Goal: Task Accomplishment & Management: Use online tool/utility

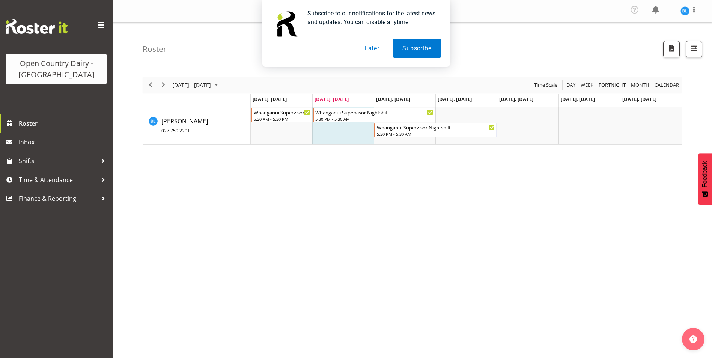
click at [375, 48] on button "Later" at bounding box center [372, 48] width 34 height 19
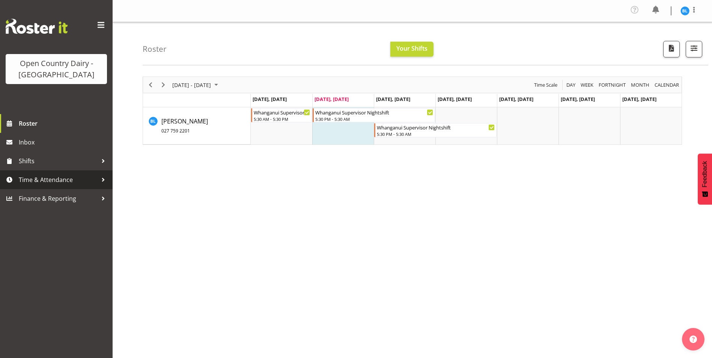
click at [33, 178] on span "Time & Attendance" at bounding box center [58, 179] width 79 height 11
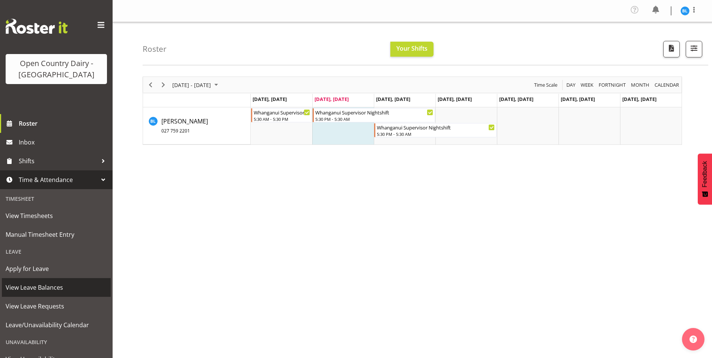
click at [55, 289] on span "View Leave Balances" at bounding box center [56, 287] width 101 height 11
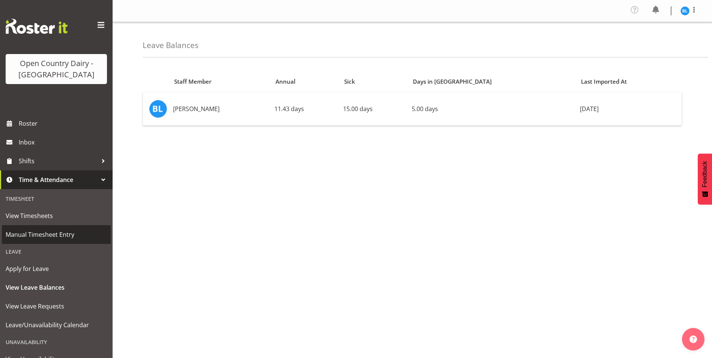
click at [41, 235] on span "Manual Timesheet Entry" at bounding box center [56, 234] width 101 height 11
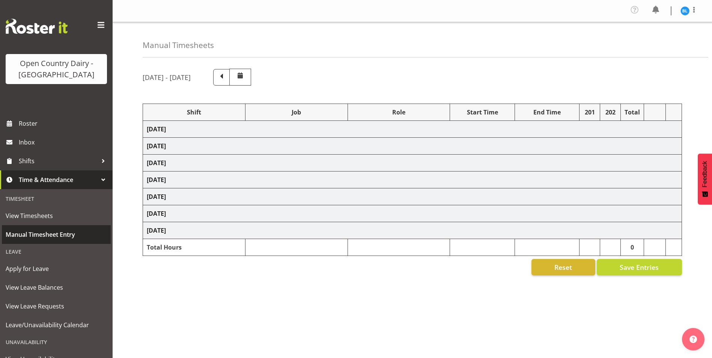
select select "70655"
select select "70656"
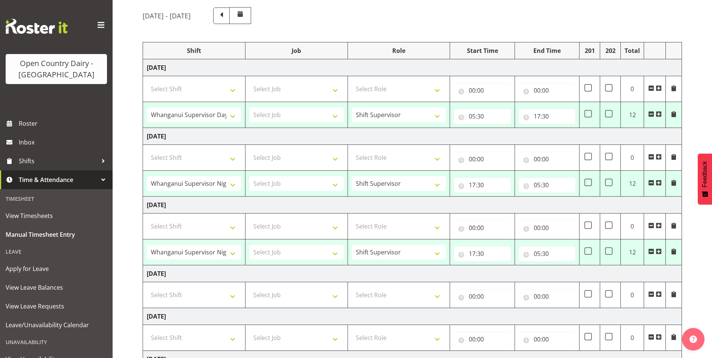
scroll to position [75, 0]
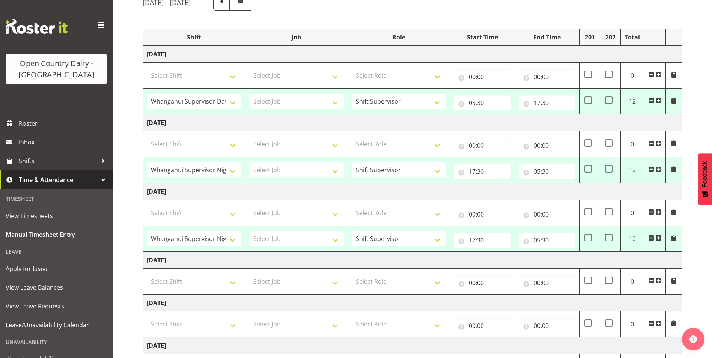
click at [651, 101] on span at bounding box center [651, 101] width 6 height 6
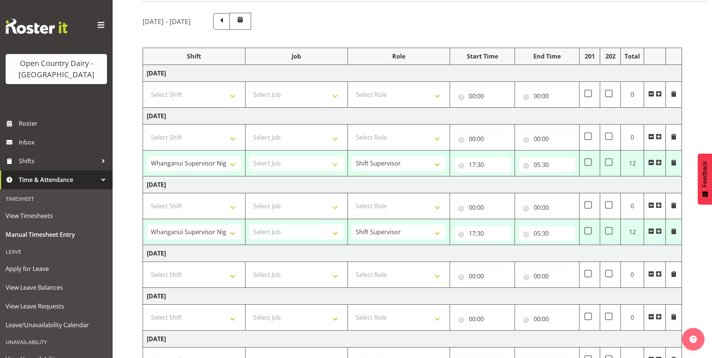
scroll to position [38, 0]
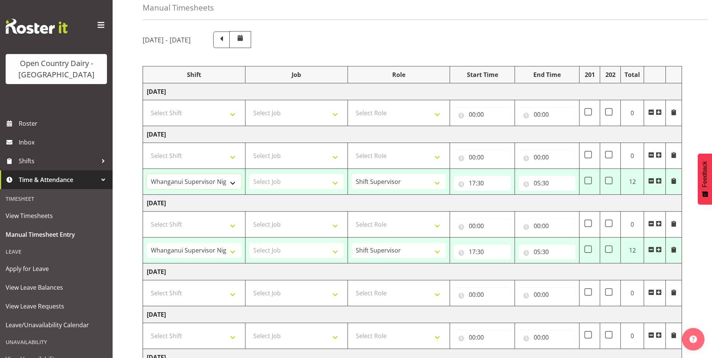
click at [217, 186] on select "Allocate Truck Horotiu Allocate Truck Waharoa Driver Assesor Dayshift Driver As…" at bounding box center [194, 181] width 95 height 15
select select "70655"
click at [147, 174] on select "Allocate Truck Horotiu Allocate Truck Waharoa Driver Assesor Dayshift Driver As…" at bounding box center [194, 181] width 95 height 15
click at [473, 184] on input "17:30" at bounding box center [482, 183] width 57 height 15
click at [502, 200] on select "00 01 02 03 04 05 06 07 08 09 10 11 12 13 14 15 16 17 18 19 20 21 22 23" at bounding box center [505, 202] width 17 height 15
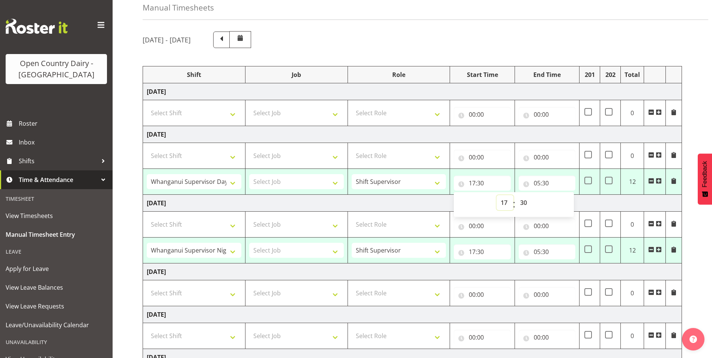
select select "5"
click at [497, 195] on select "00 01 02 03 04 05 06 07 08 09 10 11 12 13 14 15 16 17 18 19 20 21 22 23" at bounding box center [505, 202] width 17 height 15
type input "05:30"
click at [536, 181] on input "05:30" at bounding box center [547, 183] width 57 height 15
click at [567, 201] on select "00 01 02 03 04 05 06 07 08 09 10 11 12 13 14 15 16 17 18 19 20 21 22 23" at bounding box center [570, 202] width 17 height 15
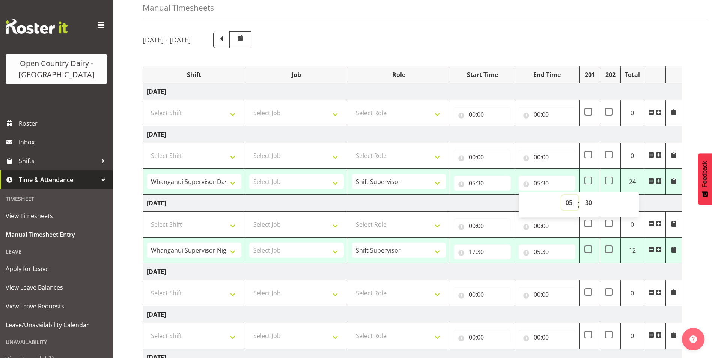
select select "17"
click at [562, 195] on select "00 01 02 03 04 05 06 07 08 09 10 11 12 13 14 15 16 17 18 19 20 21 22 23" at bounding box center [570, 202] width 17 height 15
type input "17:30"
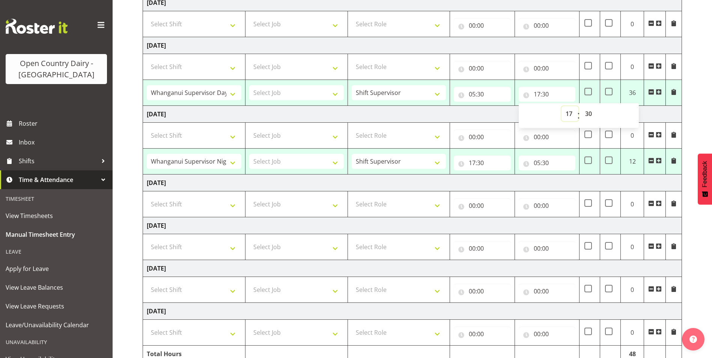
scroll to position [162, 0]
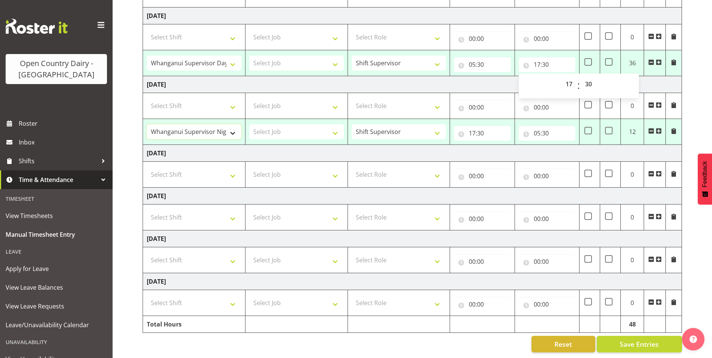
click at [220, 124] on select "Allocate Truck Horotiu Allocate Truck Waharoa Driver Assesor Dayshift Driver As…" at bounding box center [194, 131] width 95 height 15
select select "70655"
click at [147, 124] on select "Allocate Truck Horotiu Allocate Truck Waharoa Driver Assesor Dayshift Driver As…" at bounding box center [194, 131] width 95 height 15
click at [474, 130] on input "17:30" at bounding box center [482, 133] width 57 height 15
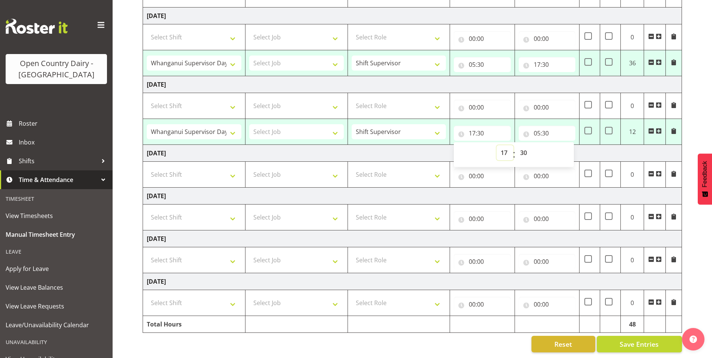
click at [504, 148] on select "00 01 02 03 04 05 06 07 08 09 10 11 12 13 14 15 16 17 18 19 20 21 22 23" at bounding box center [505, 152] width 17 height 15
select select "5"
click at [497, 145] on select "00 01 02 03 04 05 06 07 08 09 10 11 12 13 14 15 16 17 18 19 20 21 22 23" at bounding box center [505, 152] width 17 height 15
type input "05:30"
click at [535, 127] on input "05:30" at bounding box center [547, 133] width 57 height 15
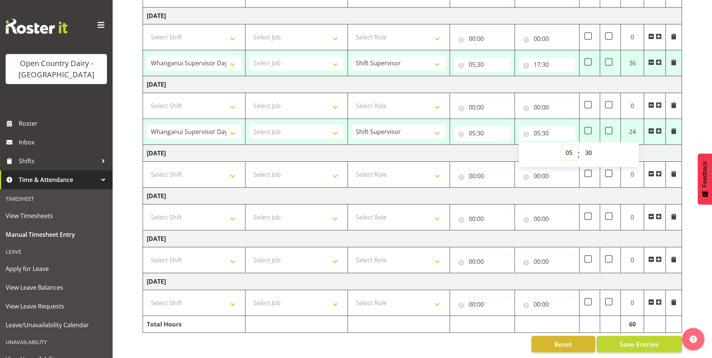
click at [567, 146] on select "00 01 02 03 04 05 06 07 08 09 10 11 12 13 14 15 16 17 18 19 20 21 22 23" at bounding box center [570, 152] width 17 height 15
select select "17"
click at [562, 145] on select "00 01 02 03 04 05 06 07 08 09 10 11 12 13 14 15 16 17 18 19 20 21 22 23" at bounding box center [570, 152] width 17 height 15
type input "17:30"
click at [439, 149] on td "[DATE]" at bounding box center [412, 153] width 539 height 17
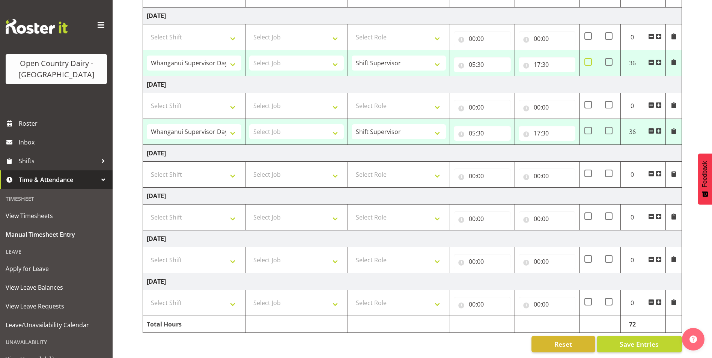
click at [587, 58] on span at bounding box center [589, 62] width 8 height 8
click at [587, 60] on input "checkbox" at bounding box center [587, 62] width 5 height 5
checkbox input "true"
click at [588, 127] on span at bounding box center [589, 131] width 8 height 8
click at [588, 128] on input "checkbox" at bounding box center [587, 130] width 5 height 5
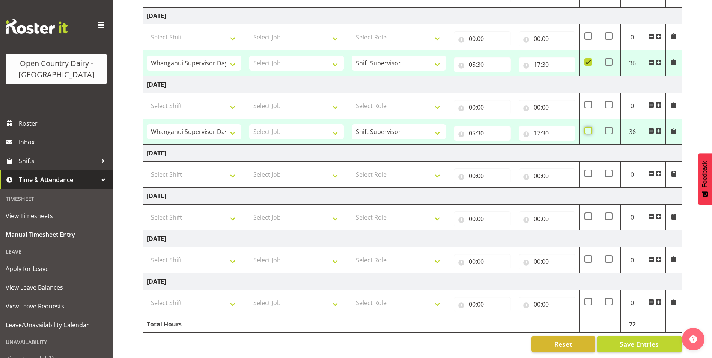
checkbox input "true"
click at [221, 169] on select "Select Shift Allocate Truck Horotiu Allocate Truck Waharoa Driver Assesor Daysh…" at bounding box center [194, 174] width 95 height 15
select select "70656"
click at [147, 167] on select "Select Shift Allocate Truck Horotiu Allocate Truck Waharoa Driver Assesor Daysh…" at bounding box center [194, 174] width 95 height 15
click at [235, 212] on select "Select Shift Allocate Truck Horotiu Allocate Truck Waharoa Driver Assesor Daysh…" at bounding box center [194, 217] width 95 height 15
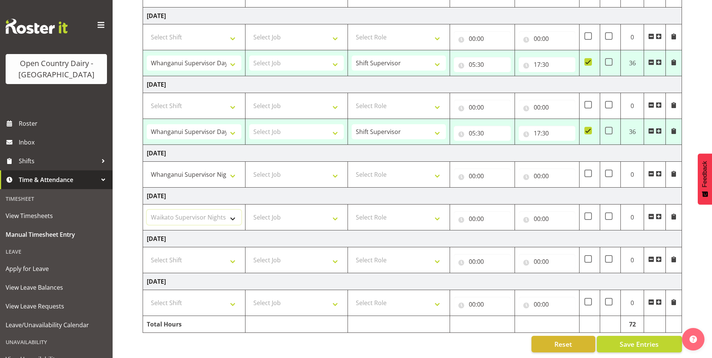
click at [147, 210] on select "Select Shift Allocate Truck Horotiu Allocate Truck Waharoa Driver Assesor Daysh…" at bounding box center [194, 217] width 95 height 15
click at [222, 210] on select "Allocate Truck Horotiu Allocate Truck Waharoa Driver Assesor Dayshift Driver As…" at bounding box center [194, 217] width 95 height 15
select select "70655"
click at [147, 210] on select "Allocate Truck Horotiu Allocate Truck Waharoa Driver Assesor Dayshift Driver As…" at bounding box center [194, 217] width 95 height 15
click at [430, 172] on select "Select Role Shift Supervisor" at bounding box center [399, 174] width 95 height 15
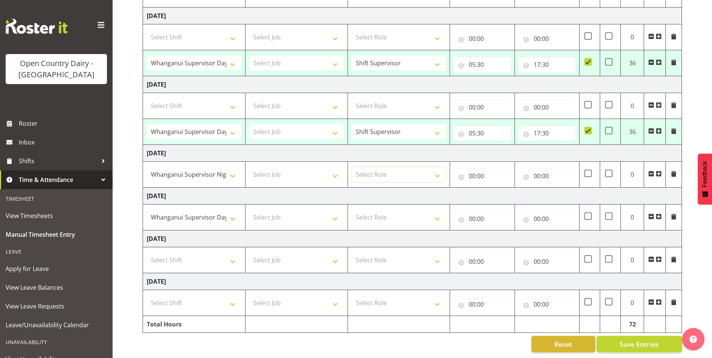
select select "1167"
click at [352, 167] on select "Select Role Shift Supervisor" at bounding box center [399, 174] width 95 height 15
click at [439, 210] on select "Select Role Shift Supervisor" at bounding box center [399, 217] width 95 height 15
select select "1167"
click at [352, 210] on select "Select Role Shift Supervisor" at bounding box center [399, 217] width 95 height 15
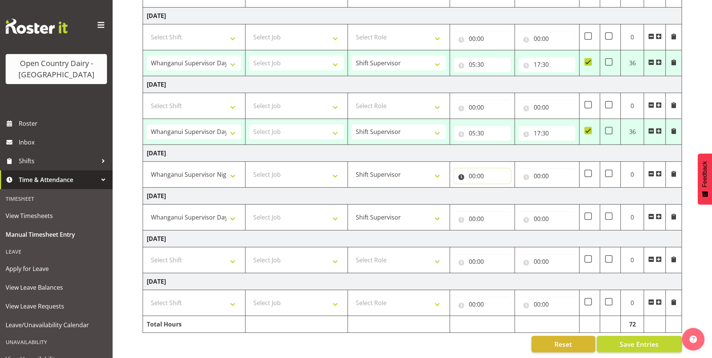
click at [476, 170] on input "00:00" at bounding box center [482, 176] width 57 height 15
click at [506, 190] on select "00 01 02 03 04 05 06 07 08 09 10 11 12 13 14 15 16 17 18 19 20 21 22 23" at bounding box center [505, 195] width 17 height 15
select select "17"
click at [497, 188] on select "00 01 02 03 04 05 06 07 08 09 10 11 12 13 14 15 16 17 18 19 20 21 22 23" at bounding box center [505, 195] width 17 height 15
type input "17:00"
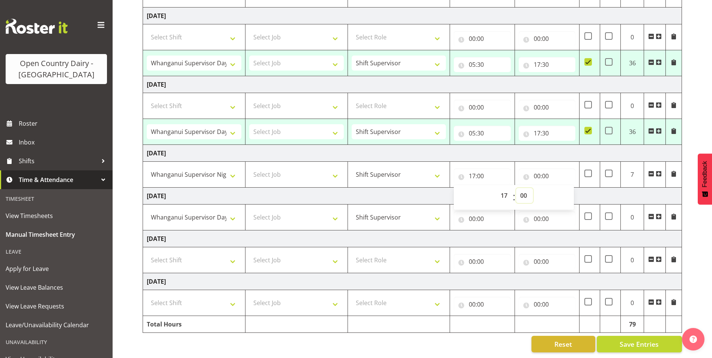
click at [525, 188] on select "00 01 02 03 04 05 06 07 08 09 10 11 12 13 14 15 16 17 18 19 20 21 22 23 24 25 2…" at bounding box center [524, 195] width 17 height 15
select select "30"
click at [516, 188] on select "00 01 02 03 04 05 06 07 08 09 10 11 12 13 14 15 16 17 18 19 20 21 22 23 24 25 2…" at bounding box center [524, 195] width 17 height 15
type input "17:30"
click at [536, 171] on input "00:00" at bounding box center [547, 176] width 57 height 15
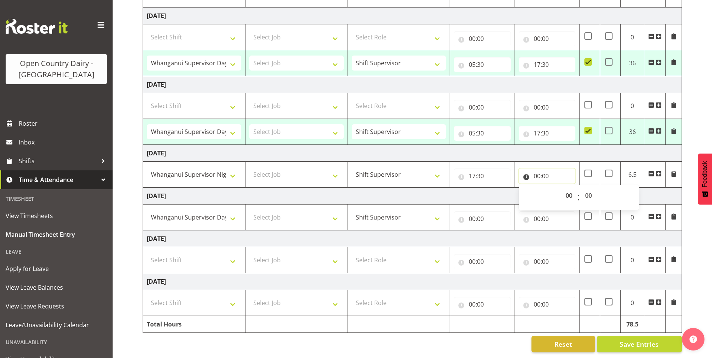
click at [536, 171] on input "00:00" at bounding box center [547, 176] width 57 height 15
click at [539, 171] on input "00:00" at bounding box center [547, 176] width 57 height 15
click at [569, 190] on select "00 01 02 03 04 05 06 07 08 09 10 11 12 13 14 15 16 17 18 19 20 21 22 23" at bounding box center [570, 195] width 17 height 15
select select "5"
click at [562, 188] on select "00 01 02 03 04 05 06 07 08 09 10 11 12 13 14 15 16 17 18 19 20 21 22 23" at bounding box center [570, 195] width 17 height 15
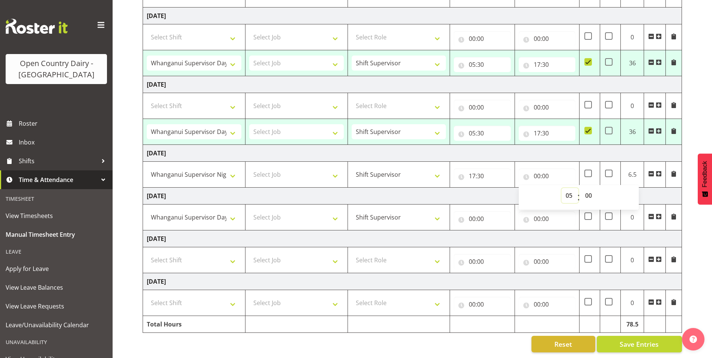
type input "05:00"
click at [588, 188] on select "00 01 02 03 04 05 06 07 08 09 10 11 12 13 14 15 16 17 18 19 20 21 22 23 24 25 2…" at bounding box center [589, 195] width 17 height 15
select select "30"
click at [581, 188] on select "00 01 02 03 04 05 06 07 08 09 10 11 12 13 14 15 16 17 18 19 20 21 22 23 24 25 2…" at bounding box center [589, 195] width 17 height 15
type input "05:30"
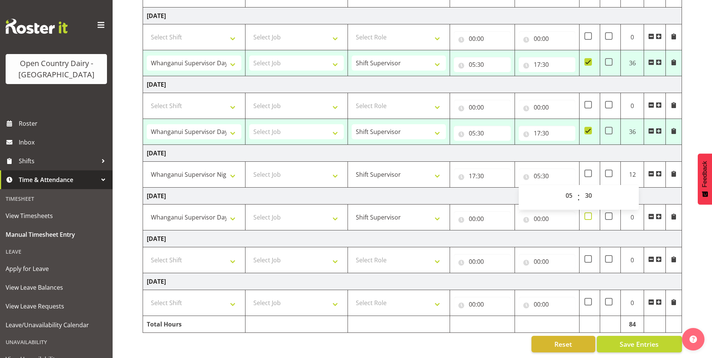
click at [588, 213] on span at bounding box center [589, 217] width 8 height 8
click at [588, 214] on input "checkbox" at bounding box center [587, 216] width 5 height 5
click at [589, 213] on span at bounding box center [589, 217] width 8 height 8
click at [589, 214] on input "checkbox" at bounding box center [587, 216] width 5 height 5
checkbox input "false"
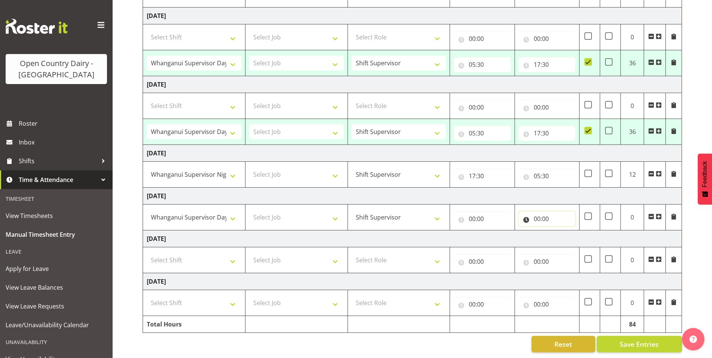
click at [535, 214] on input "00:00" at bounding box center [547, 218] width 57 height 15
click at [567, 233] on select "00 01 02 03 04 05 06 07 08 09 10 11 12 13 14 15 16 17 18 19 20 21 22 23" at bounding box center [570, 238] width 17 height 15
select select "17"
click at [562, 231] on select "00 01 02 03 04 05 06 07 08 09 10 11 12 13 14 15 16 17 18 19 20 21 22 23" at bounding box center [570, 238] width 17 height 15
type input "17:00"
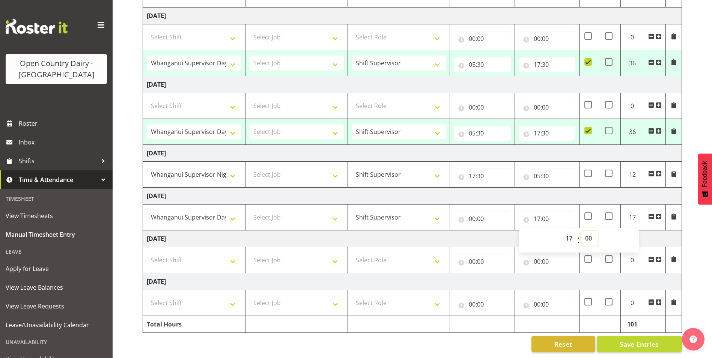
click at [589, 231] on select "00 01 02 03 04 05 06 07 08 09 10 11 12 13 14 15 16 17 18 19 20 21 22 23 24 25 2…" at bounding box center [589, 238] width 17 height 15
select select "30"
click at [581, 231] on select "00 01 02 03 04 05 06 07 08 09 10 11 12 13 14 15 16 17 18 19 20 21 22 23 24 25 2…" at bounding box center [589, 238] width 17 height 15
type input "17:30"
click at [472, 213] on input "00:00" at bounding box center [482, 218] width 57 height 15
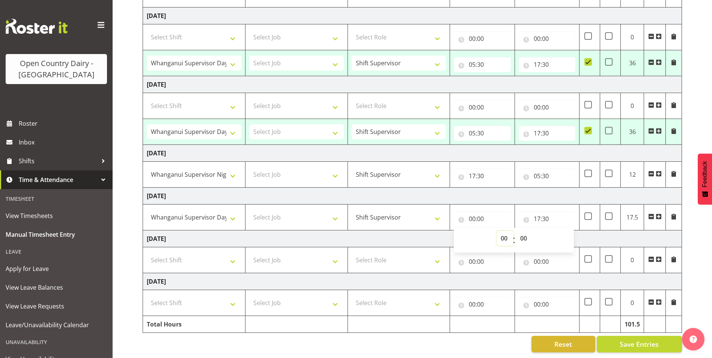
click at [501, 231] on select "00 01 02 03 04 05 06 07 08 09 10 11 12 13 14 15 16 17 18 19 20 21 22 23" at bounding box center [505, 238] width 17 height 15
select select "5"
click at [497, 231] on select "00 01 02 03 04 05 06 07 08 09 10 11 12 13 14 15 16 17 18 19 20 21 22 23" at bounding box center [505, 238] width 17 height 15
type input "05:00"
click at [521, 233] on select "00 01 02 03 04 05 06 07 08 09 10 11 12 13 14 15 16 17 18 19 20 21 22 23 24 25 2…" at bounding box center [524, 238] width 17 height 15
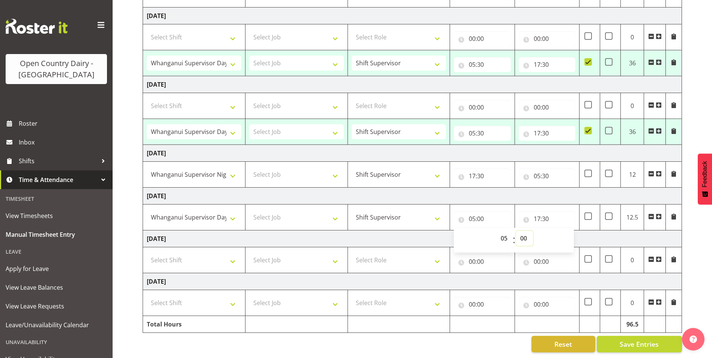
click at [525, 231] on select "00 01 02 03 04 05 06 07 08 09 10 11 12 13 14 15 16 17 18 19 20 21 22 23 24 25 2…" at bounding box center [524, 238] width 17 height 15
select select "30"
click at [516, 231] on select "00 01 02 03 04 05 06 07 08 09 10 11 12 13 14 15 16 17 18 19 20 21 22 23 24 25 2…" at bounding box center [524, 238] width 17 height 15
type input "05:30"
click at [611, 170] on span at bounding box center [609, 174] width 8 height 8
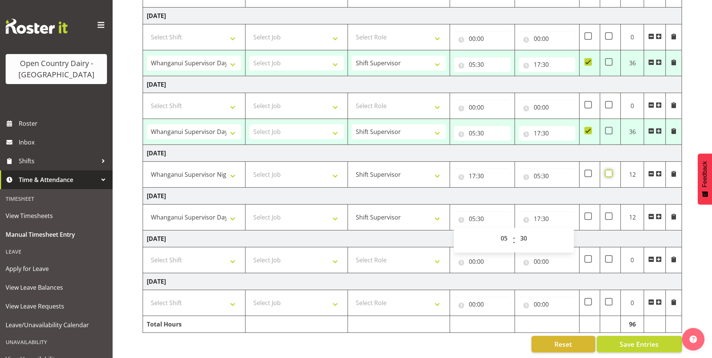
click at [610, 171] on input "checkbox" at bounding box center [607, 173] width 5 height 5
checkbox input "true"
click at [611, 213] on span at bounding box center [609, 217] width 8 height 8
click at [610, 214] on input "checkbox" at bounding box center [607, 216] width 5 height 5
checkbox input "true"
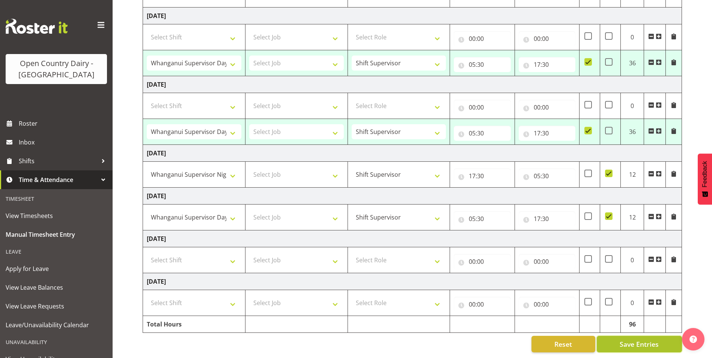
click at [629, 339] on span "Save Entries" at bounding box center [639, 344] width 39 height 10
select select "70655"
type input "05:30"
type input "17:30"
checkbox input "true"
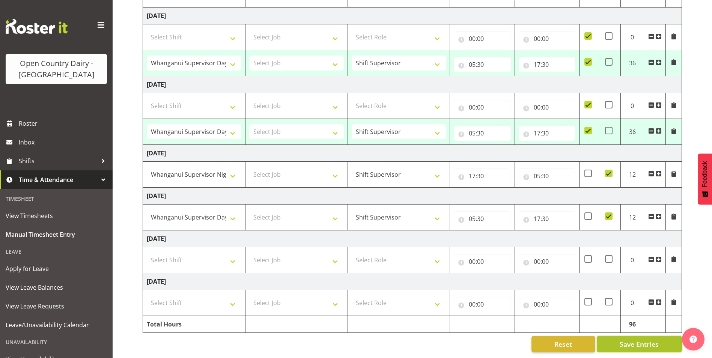
select select "70655"
type input "05:30"
type input "17:30"
checkbox input "true"
select select "70655"
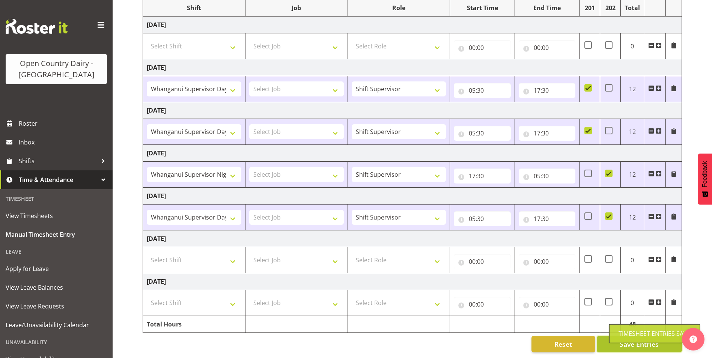
scroll to position [110, 0]
click at [672, 85] on span at bounding box center [674, 88] width 6 height 6
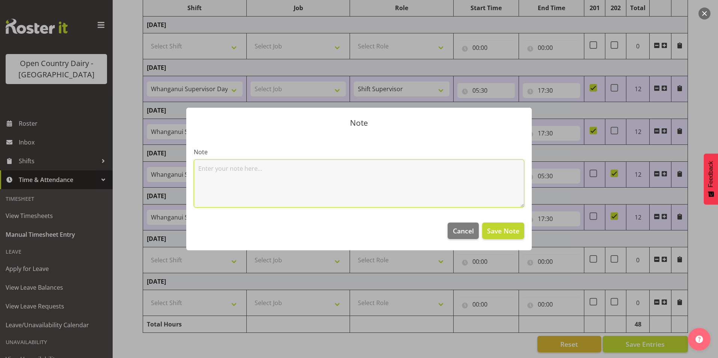
click at [241, 167] on textarea at bounding box center [359, 184] width 330 height 48
drag, startPoint x: 277, startPoint y: 170, endPoint x: 188, endPoint y: 163, distance: 88.9
click at [188, 163] on section "Note Shift changes to cover [PERSON_NAME]" at bounding box center [358, 174] width 345 height 81
type textarea "Shift changes to cover [PERSON_NAME]"
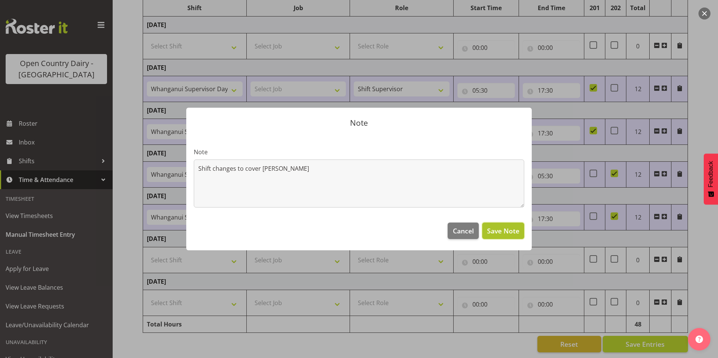
click at [502, 232] on span "Save Note" at bounding box center [503, 231] width 32 height 10
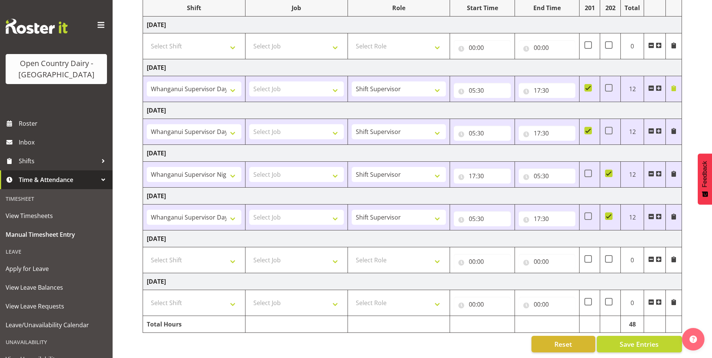
click at [677, 128] on span at bounding box center [674, 131] width 6 height 6
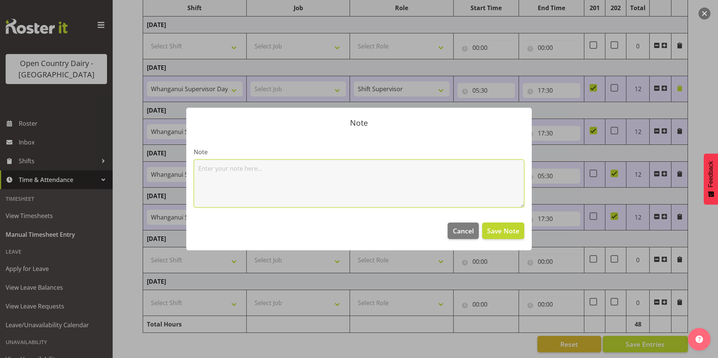
click at [428, 165] on textarea at bounding box center [359, 184] width 330 height 48
paste textarea "Shift changes to cover [PERSON_NAME]"
type textarea "Shift changes to cover [PERSON_NAME]"
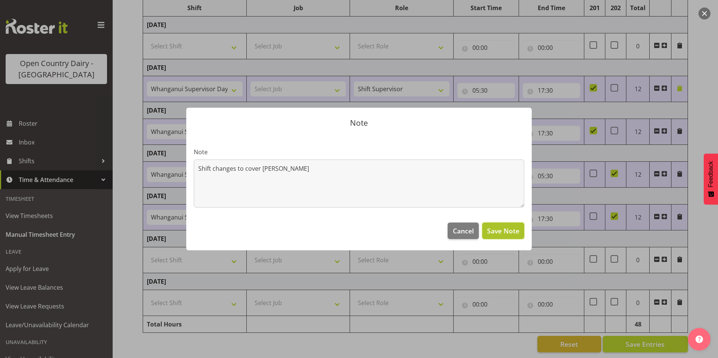
click at [496, 233] on span "Save Note" at bounding box center [503, 231] width 32 height 10
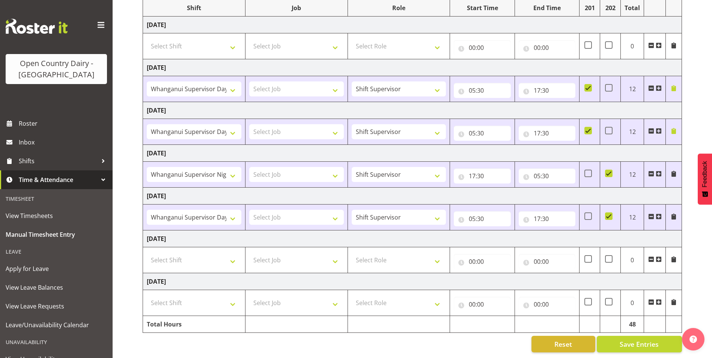
click at [675, 171] on span at bounding box center [674, 174] width 6 height 6
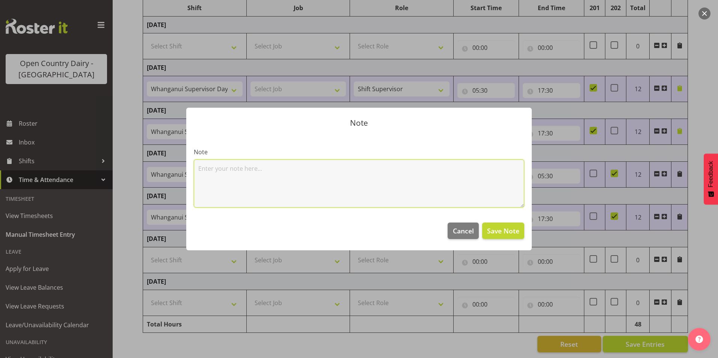
click at [266, 171] on textarea at bounding box center [359, 184] width 330 height 48
drag, startPoint x: 288, startPoint y: 171, endPoint x: 199, endPoint y: 173, distance: 89.0
click at [199, 174] on textarea "Covering Nights as Mark is off" at bounding box center [359, 184] width 330 height 48
type textarea "Covering Nights as Mark is off"
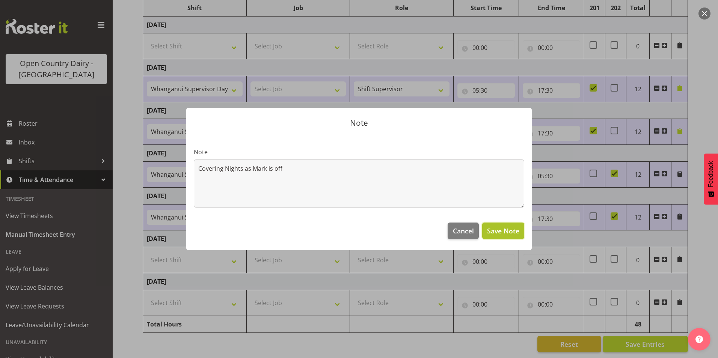
click at [508, 229] on span "Save Note" at bounding box center [503, 231] width 32 height 10
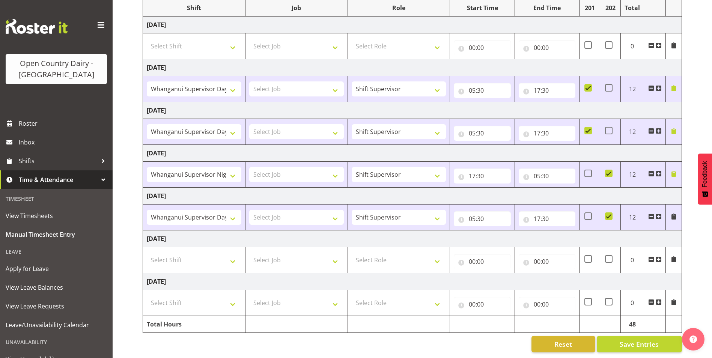
click at [674, 214] on span at bounding box center [674, 217] width 6 height 6
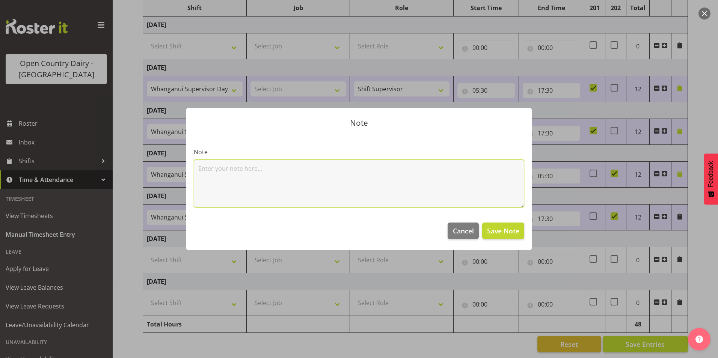
click at [350, 163] on textarea at bounding box center [359, 184] width 330 height 48
paste textarea "Covering Nights as Mark is off"
type textarea "Covering Nights as Mark is off"
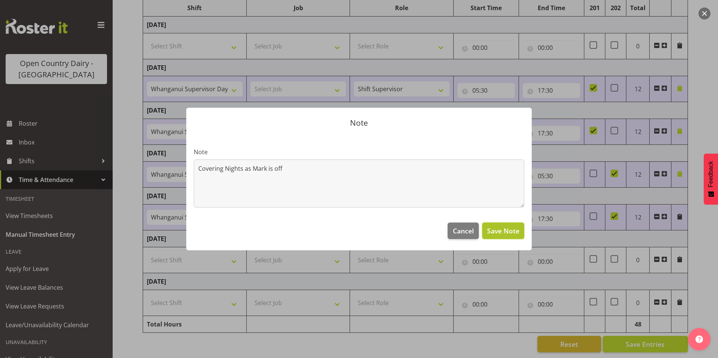
click at [517, 231] on span "Save Note" at bounding box center [503, 231] width 32 height 10
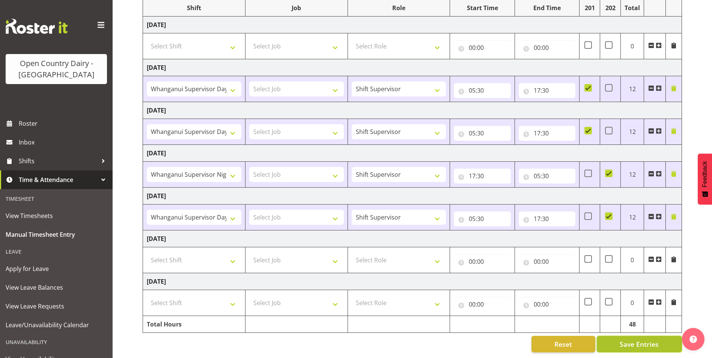
click at [632, 341] on span "Save Entries" at bounding box center [639, 344] width 39 height 10
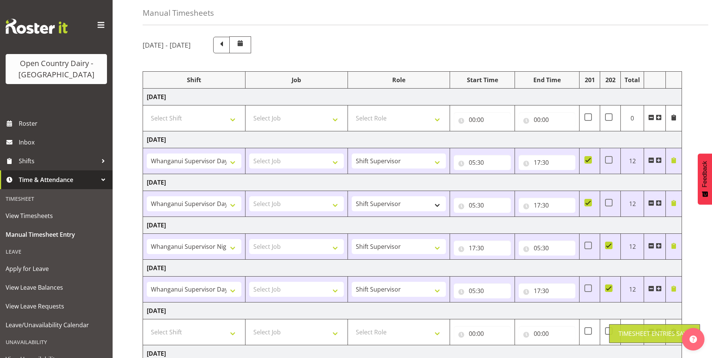
scroll to position [0, 0]
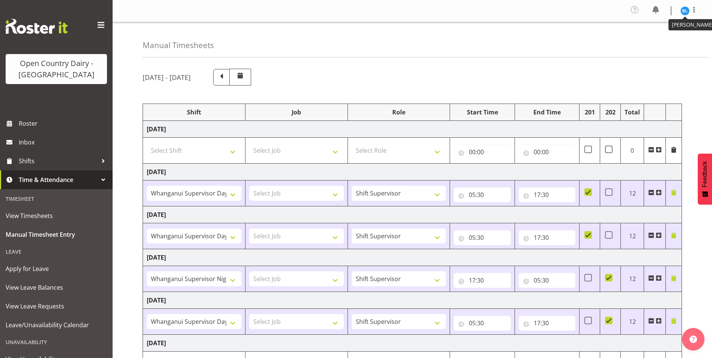
click at [686, 9] on img at bounding box center [685, 10] width 9 height 9
click at [658, 43] on link "Log Out" at bounding box center [663, 42] width 72 height 14
